Goal: Information Seeking & Learning: Learn about a topic

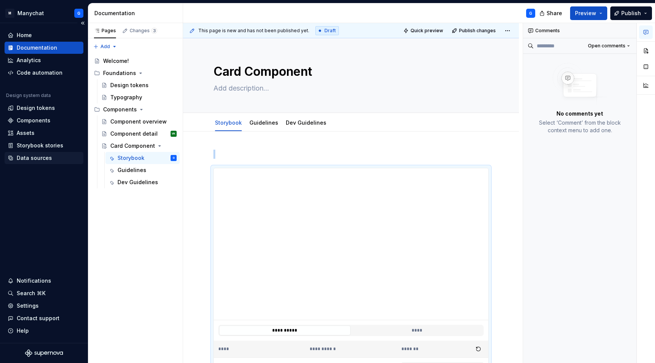
click at [38, 156] on div "Data sources" at bounding box center [34, 158] width 35 height 8
click at [33, 147] on div "Storybook stories" at bounding box center [40, 146] width 47 height 8
click at [27, 59] on div "Analytics" at bounding box center [29, 60] width 24 height 8
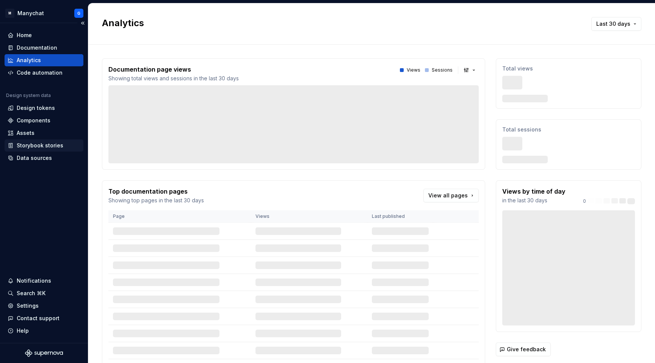
click at [31, 144] on div "Storybook stories" at bounding box center [40, 146] width 47 height 8
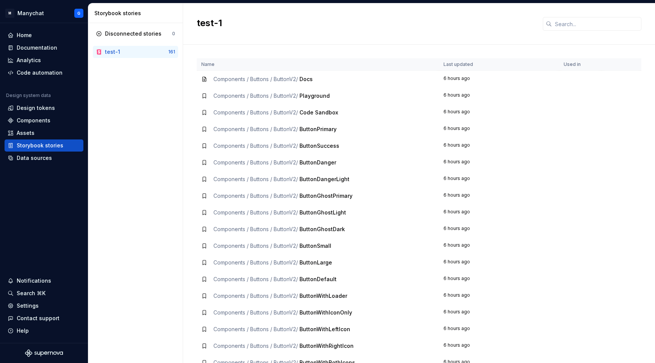
click at [131, 53] on div "test-1" at bounding box center [136, 52] width 63 height 8
click at [173, 50] on div "161" at bounding box center [171, 52] width 7 height 6
click at [25, 120] on div "Components" at bounding box center [34, 121] width 34 height 8
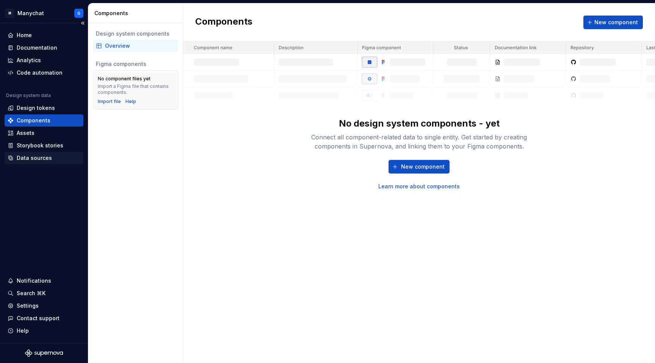
click at [21, 160] on div "Data sources" at bounding box center [34, 158] width 35 height 8
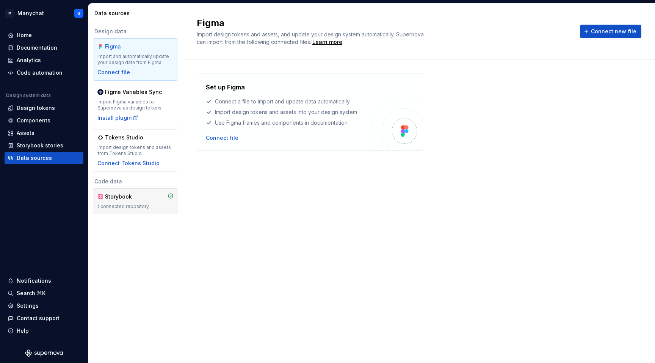
click at [129, 195] on div "Storybook" at bounding box center [123, 197] width 36 height 8
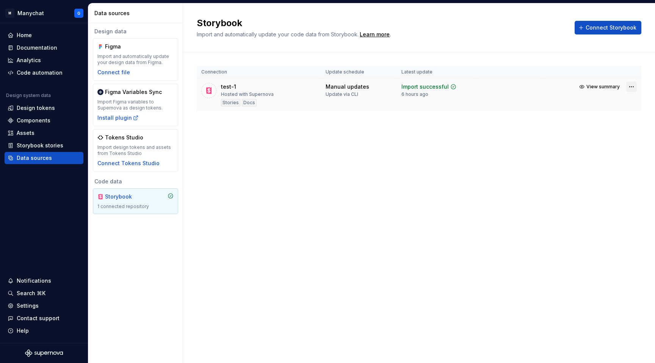
click at [629, 87] on html "M Manychat G Home Documentation Analytics Code automation Design system data De…" at bounding box center [327, 181] width 655 height 363
click at [605, 114] on link "Open Storybook" at bounding box center [604, 114] width 57 height 8
click at [31, 107] on div "Design tokens" at bounding box center [36, 108] width 38 height 8
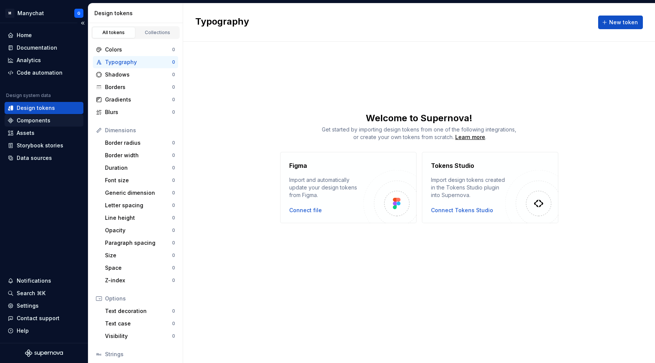
click at [23, 119] on div "Components" at bounding box center [34, 121] width 34 height 8
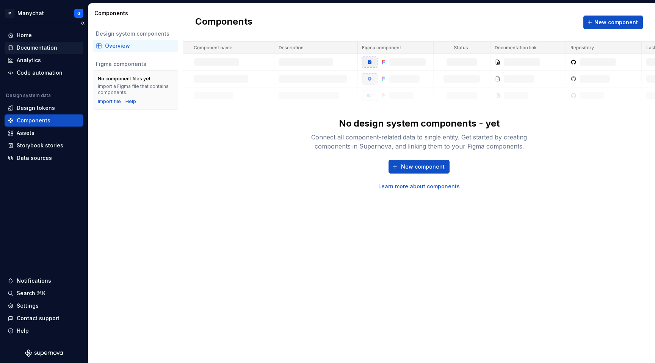
click at [36, 49] on div "Documentation" at bounding box center [37, 48] width 41 height 8
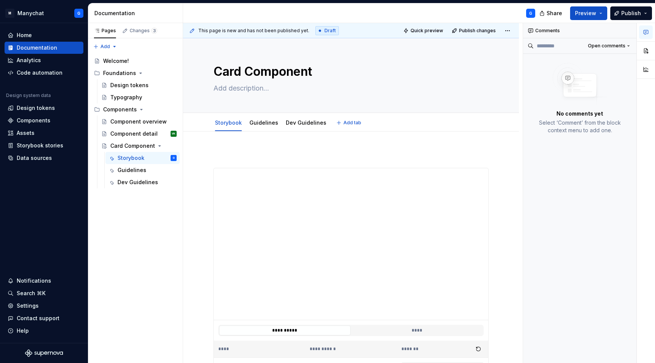
type textarea "*"
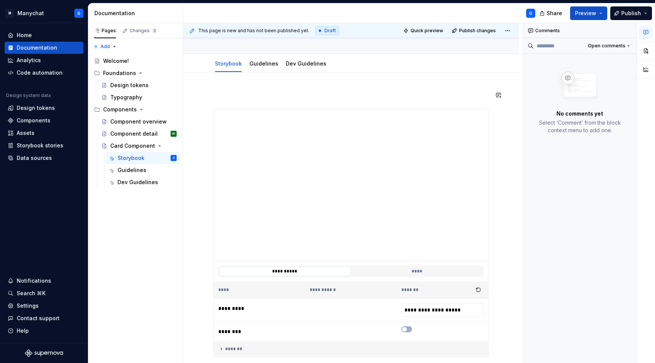
scroll to position [63, 0]
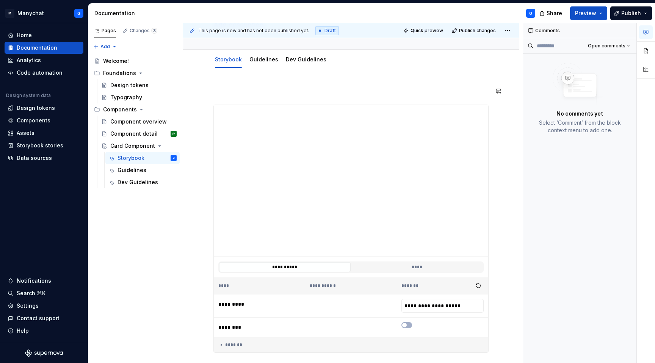
click at [352, 81] on div "**********" at bounding box center [351, 269] width 336 height 402
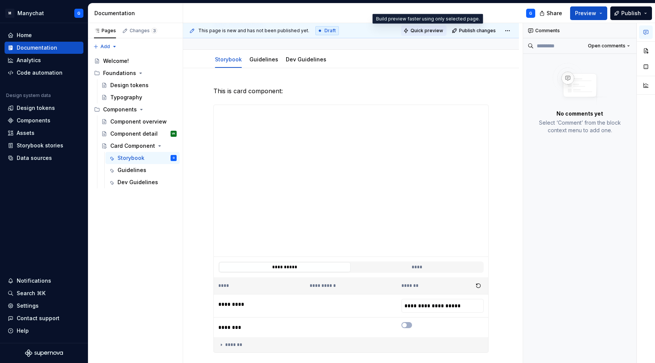
click at [431, 30] on span "Quick preview" at bounding box center [426, 31] width 33 height 6
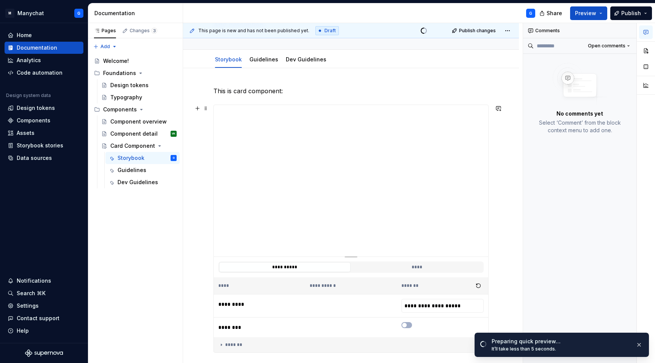
scroll to position [0, 0]
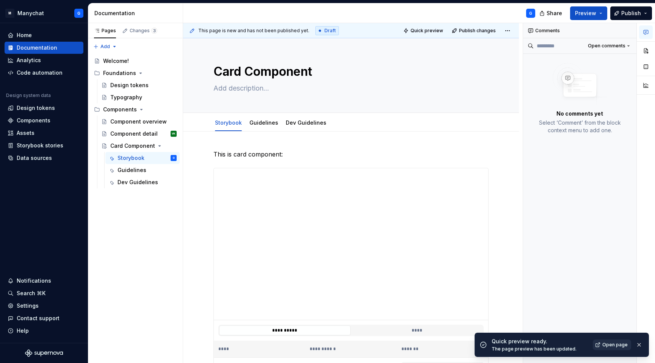
click at [610, 344] on span "Open page" at bounding box center [614, 345] width 25 height 6
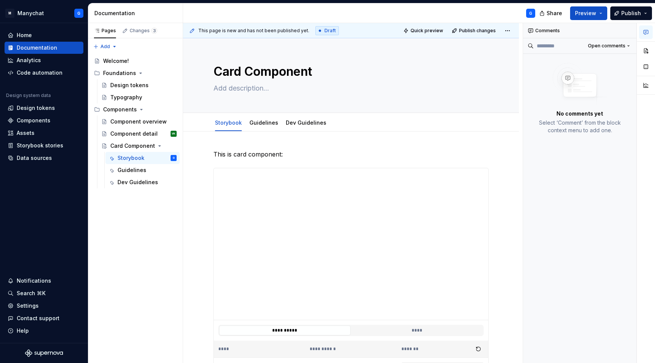
type textarea "*"
